Goal: Task Accomplishment & Management: Manage account settings

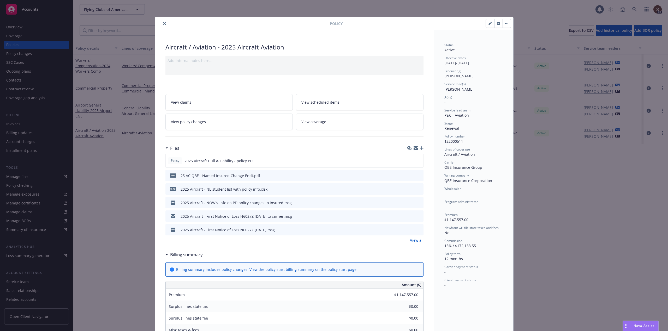
scroll to position [16, 0]
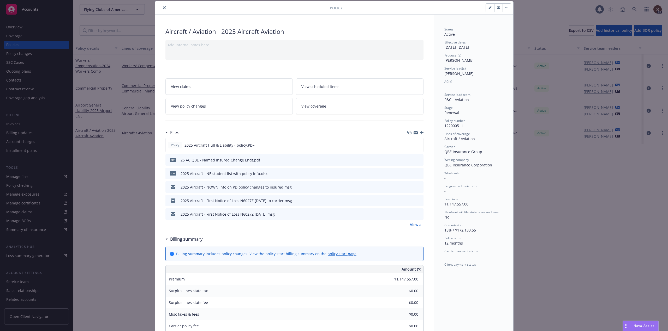
click at [163, 8] on button "close" at bounding box center [164, 8] width 6 height 6
click at [163, 8] on icon "close" at bounding box center [164, 7] width 3 height 3
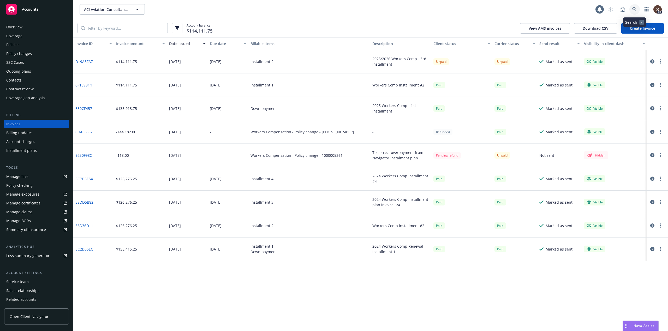
click at [634, 9] on icon at bounding box center [634, 9] width 5 height 5
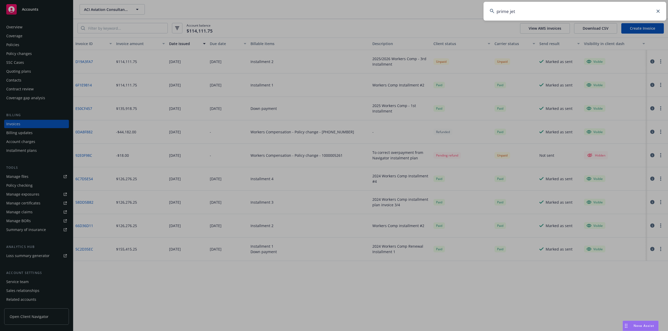
type input "prime jet"
click at [574, 11] on input "prime jet" at bounding box center [574, 11] width 183 height 19
click at [546, 5] on input "prime jet" at bounding box center [574, 11] width 183 height 19
click at [658, 10] on icon at bounding box center [657, 11] width 3 height 3
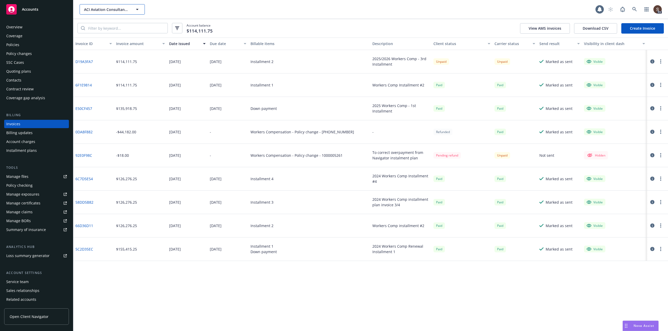
click at [126, 11] on span "ACI Aviation Consultants, Inc." at bounding box center [106, 9] width 45 height 5
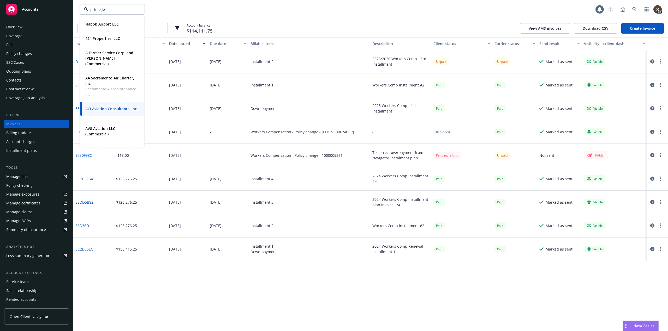
type input "prime jet"
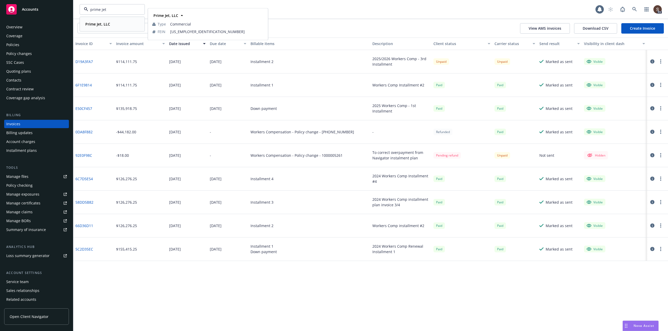
click at [92, 23] on strong "Prime Jet, LLC" at bounding box center [97, 24] width 25 height 5
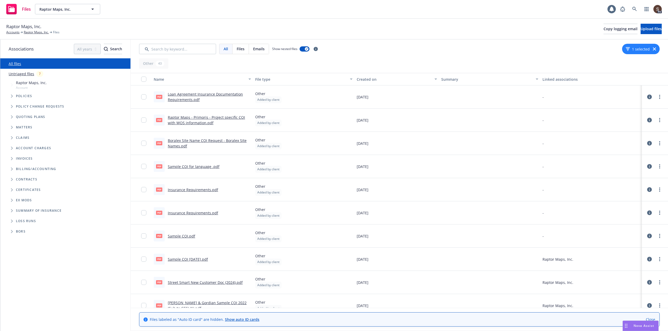
click at [219, 95] on link "Loan Agreement Insurance Documentation Requirements.pdf" at bounding box center [205, 97] width 75 height 10
click at [186, 46] on input "Search by keyword..." at bounding box center [177, 49] width 77 height 10
click at [64, 7] on span "Raptor Maps, Inc." at bounding box center [61, 9] width 45 height 5
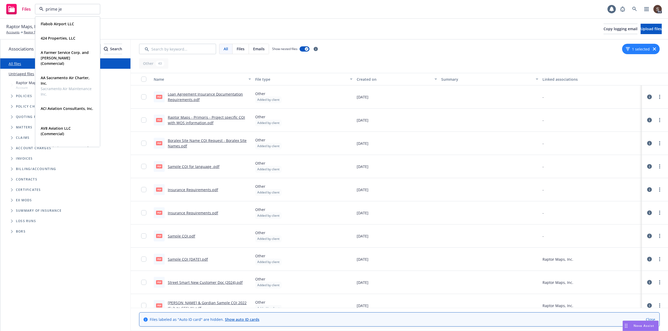
type input "prime jet"
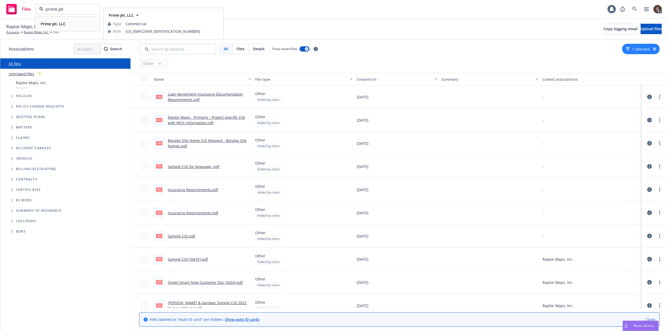
click at [49, 24] on strong "Prime Jet, LLC" at bounding box center [53, 23] width 25 height 5
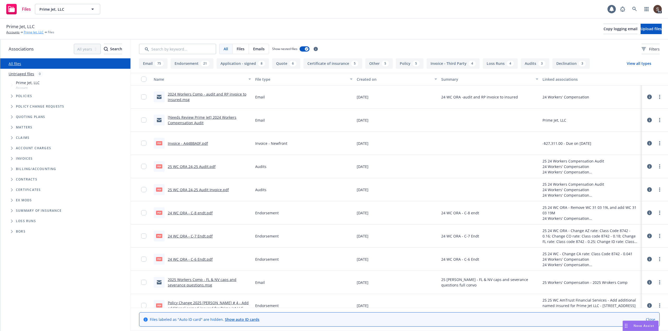
click at [30, 33] on link "Prime Jet, LLC" at bounding box center [34, 32] width 20 height 5
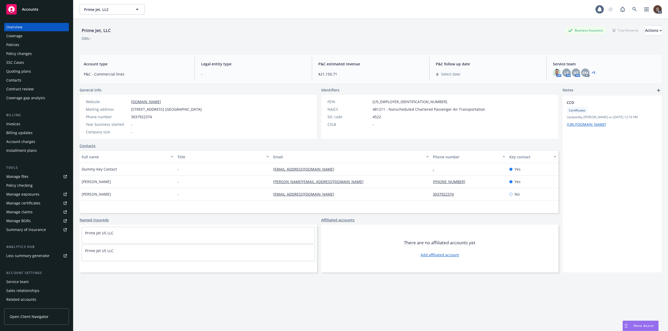
click at [12, 44] on div "Policies" at bounding box center [12, 45] width 13 height 8
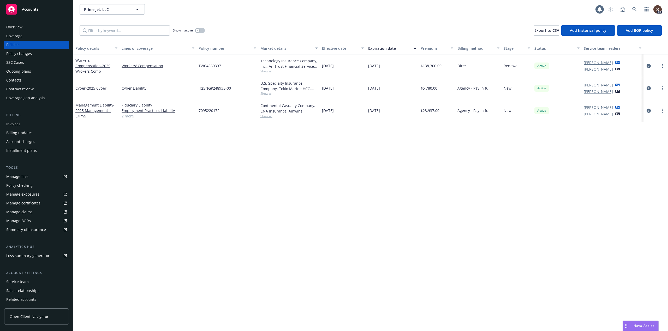
click at [12, 79] on div "Contacts" at bounding box center [13, 80] width 15 height 8
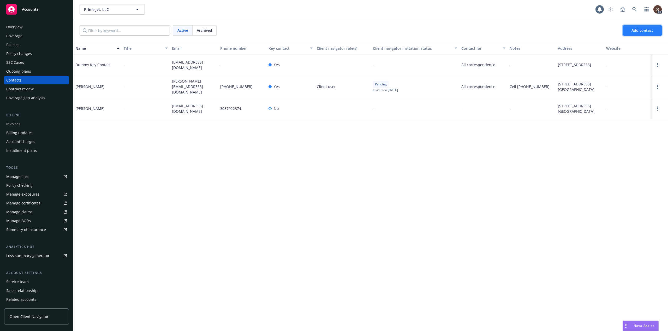
click at [642, 33] on span "Add contact" at bounding box center [642, 30] width 22 height 5
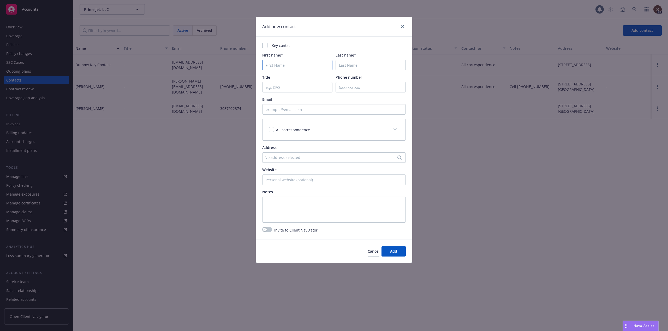
click at [273, 65] on input "First name*" at bounding box center [297, 65] width 70 height 10
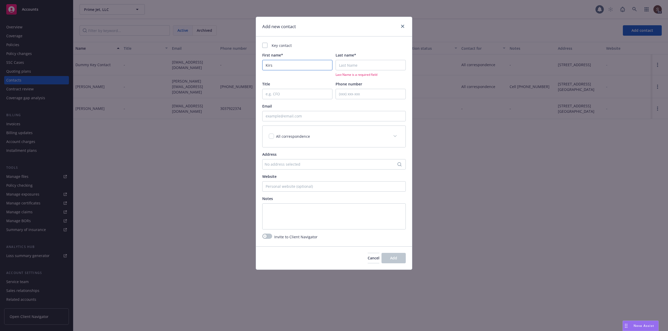
type input "Kirs"
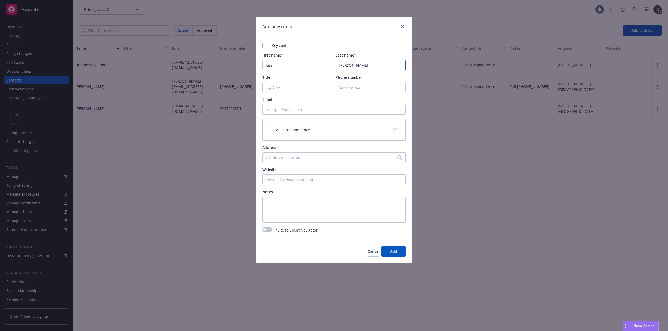
type input "[PERSON_NAME]"
click at [359, 86] on input "Phone number" at bounding box center [370, 87] width 70 height 10
type input "[PHONE_NUMBER]"
click at [334, 107] on input "Email" at bounding box center [333, 109] width 143 height 10
paste input "[PERSON_NAME][EMAIL_ADDRESS][DOMAIN_NAME]"
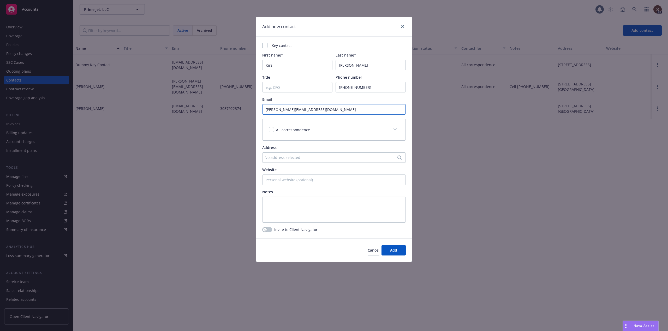
type input "[PERSON_NAME][EMAIL_ADDRESS][DOMAIN_NAME]"
click at [398, 157] on icon "Search" at bounding box center [399, 158] width 4 height 4
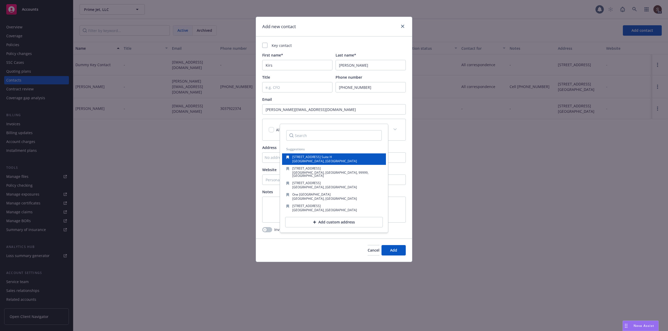
click at [324, 155] on span "[STREET_ADDRESS] Suite H" at bounding box center [312, 157] width 40 height 4
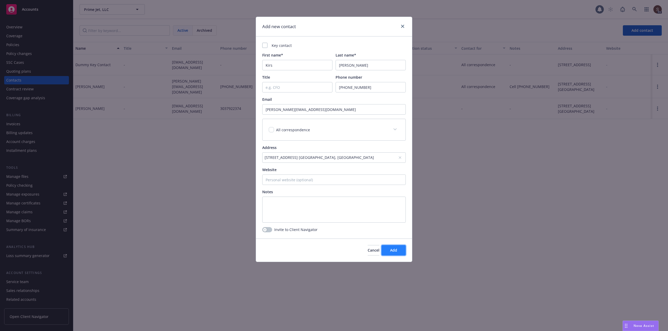
click at [397, 251] on button "Add" at bounding box center [393, 250] width 24 height 10
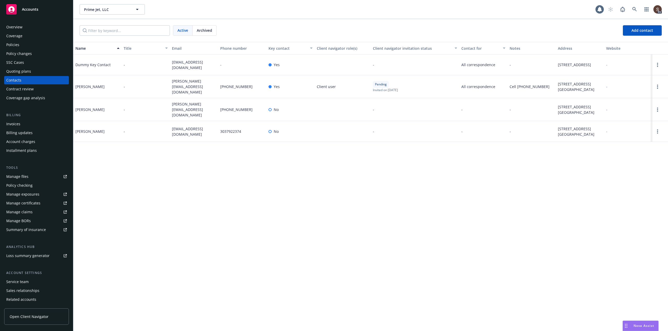
click at [271, 111] on div at bounding box center [269, 109] width 3 height 3
click at [657, 112] on icon "Open options" at bounding box center [657, 110] width 1 height 4
click at [513, 183] on div "Name Title Email Phone number Key contact Client navigator role(s) Client navig…" at bounding box center [370, 186] width 594 height 289
click at [657, 132] on circle "Open options" at bounding box center [657, 131] width 1 height 1
click at [626, 107] on link "Edit contact" at bounding box center [623, 106] width 59 height 10
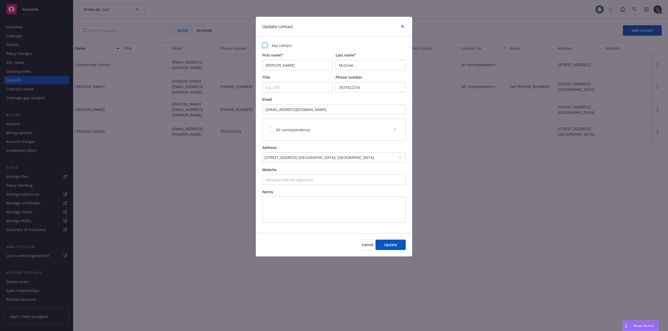
click at [266, 44] on div at bounding box center [264, 45] width 5 height 5
checkbox input "true"
click at [395, 247] on span "Update" at bounding box center [390, 244] width 13 height 5
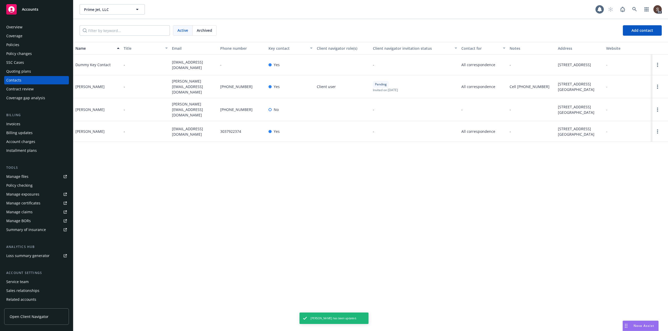
click at [658, 90] on link "Open options" at bounding box center [657, 87] width 6 height 6
click at [633, 172] on div "Name Title Email Phone number Key contact Client navigator role(s) Client navig…" at bounding box center [370, 186] width 594 height 289
click at [657, 86] on circle "Open options" at bounding box center [657, 85] width 1 height 1
click at [627, 50] on link "Edit contact" at bounding box center [633, 53] width 40 height 10
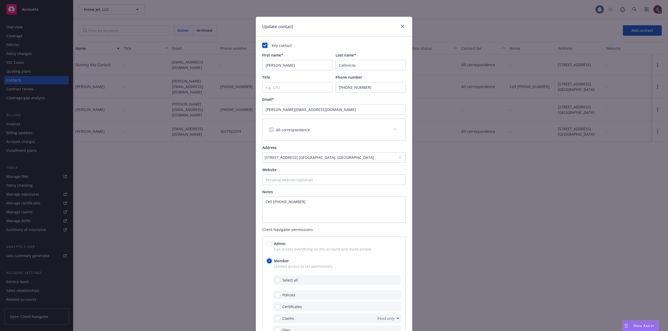
click at [264, 47] on rect at bounding box center [264, 45] width 5 height 5
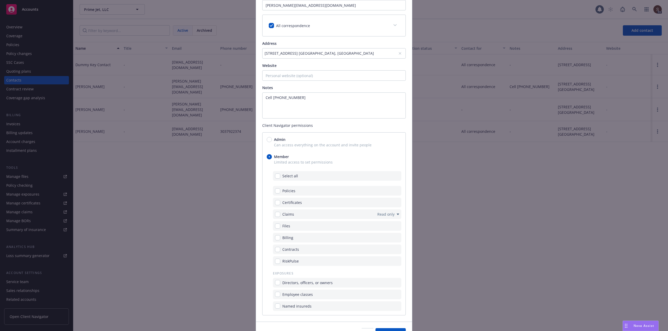
scroll to position [135, 0]
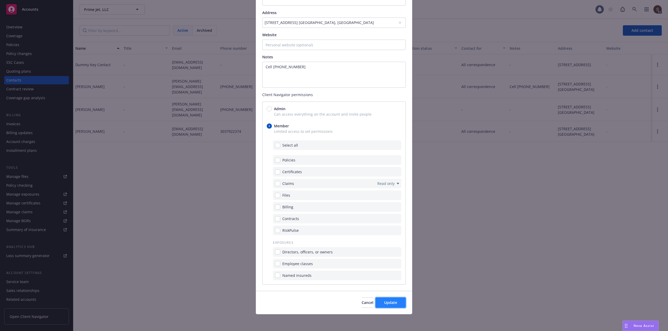
click at [385, 302] on span "Update" at bounding box center [390, 302] width 13 height 5
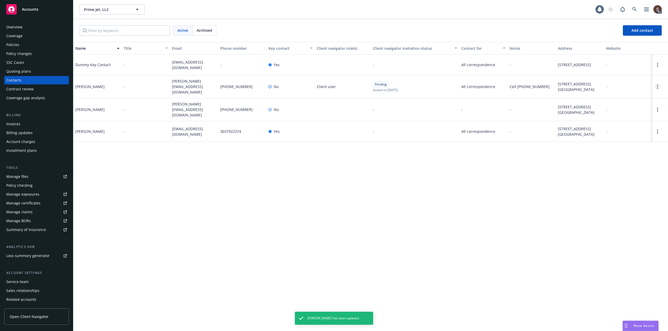
click at [657, 87] on circle "Open options" at bounding box center [657, 86] width 1 height 1
click at [658, 90] on link "Open options" at bounding box center [657, 87] width 6 height 6
click at [636, 90] on link "Archive" at bounding box center [633, 89] width 40 height 10
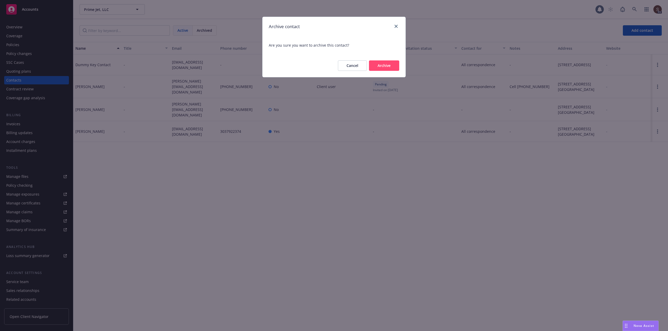
click at [382, 67] on button "Archive" at bounding box center [384, 65] width 30 height 10
